Goal: Navigation & Orientation: Find specific page/section

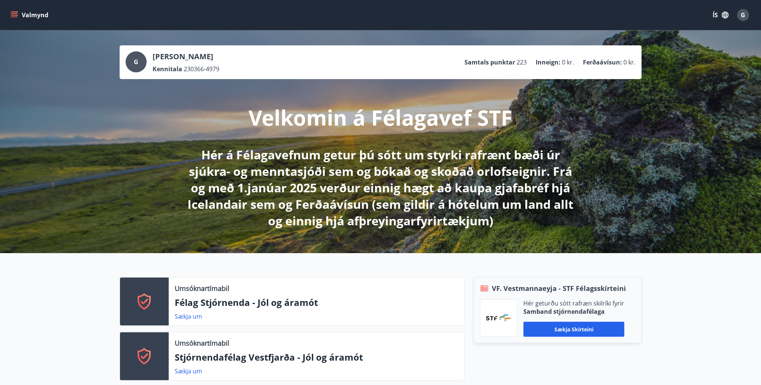
click at [14, 13] on icon "menu" at bounding box center [15, 15] width 8 height 8
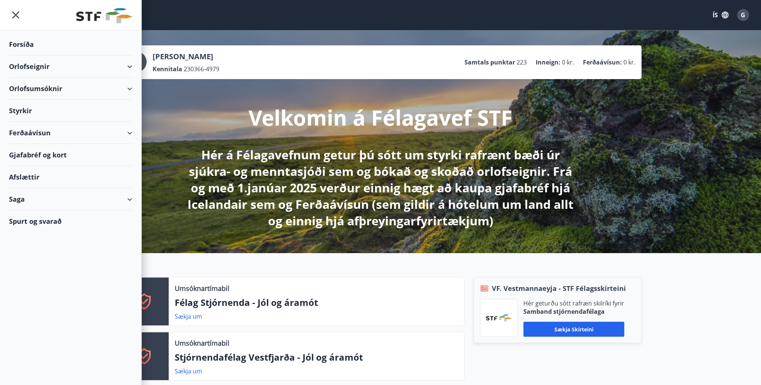
click at [117, 130] on div "Ferðaávísun" at bounding box center [70, 133] width 123 height 22
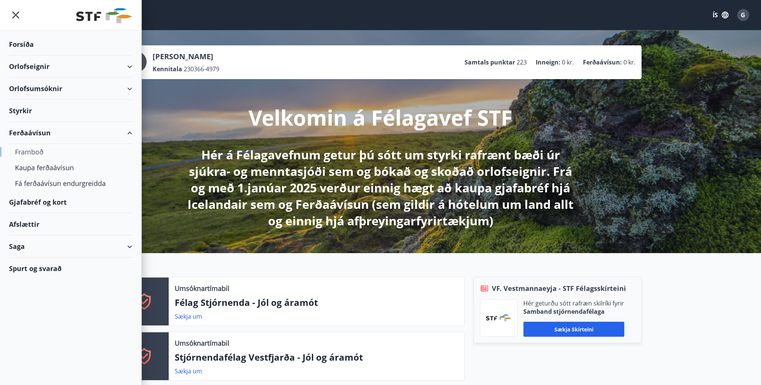
click at [32, 151] on div "Framboð" at bounding box center [70, 152] width 111 height 16
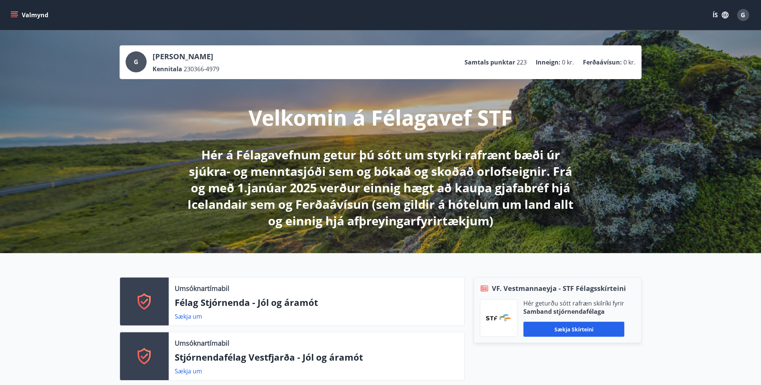
click at [15, 12] on icon "menu" at bounding box center [15, 12] width 8 height 1
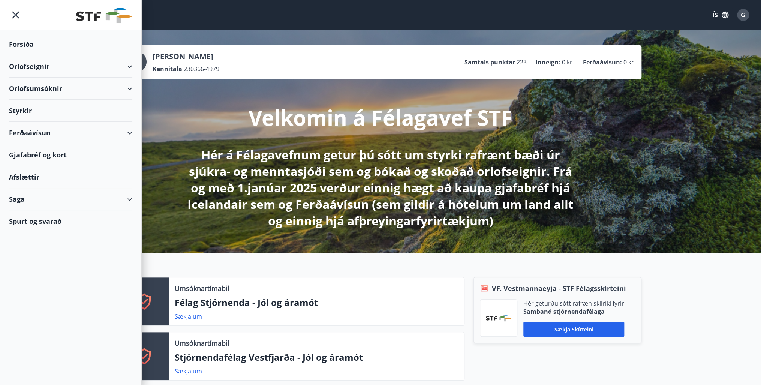
click at [130, 131] on div "Ferðaávísun" at bounding box center [70, 133] width 123 height 22
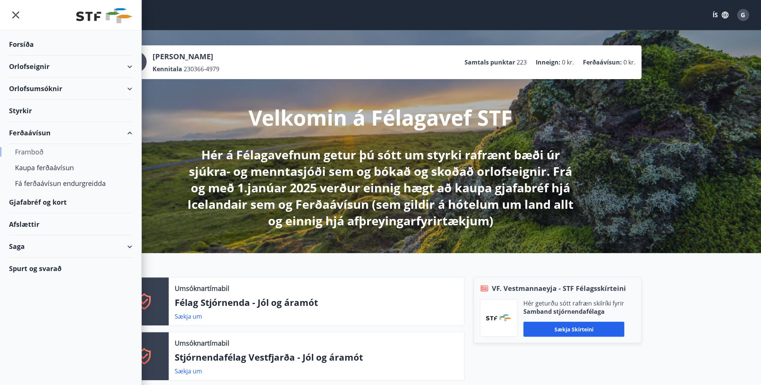
click at [29, 150] on div "Framboð" at bounding box center [70, 152] width 111 height 16
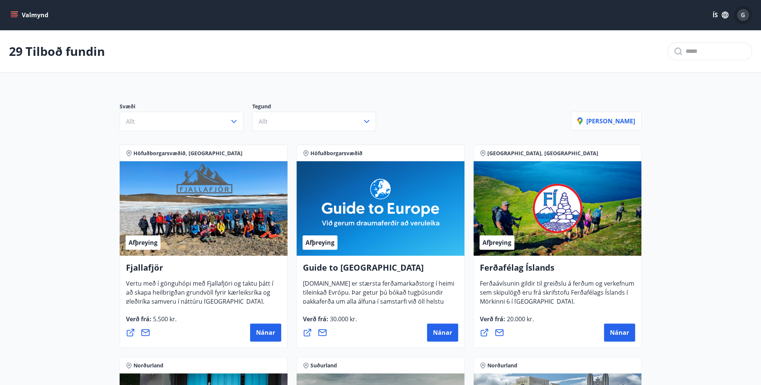
click at [741, 15] on span "G" at bounding box center [743, 15] width 5 height 8
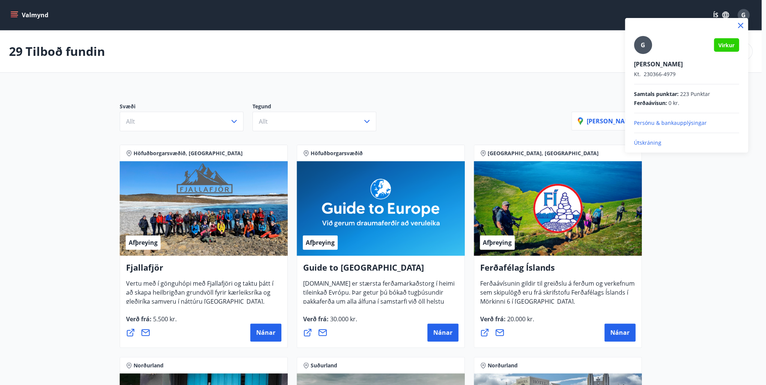
click at [649, 141] on p "Útskráning" at bounding box center [686, 143] width 105 height 8
